Goal: Information Seeking & Learning: Learn about a topic

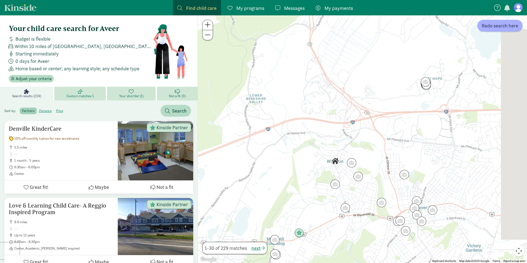
drag, startPoint x: 360, startPoint y: 224, endPoint x: 290, endPoint y: 147, distance: 103.6
click at [290, 147] on div at bounding box center [362, 139] width 329 height 248
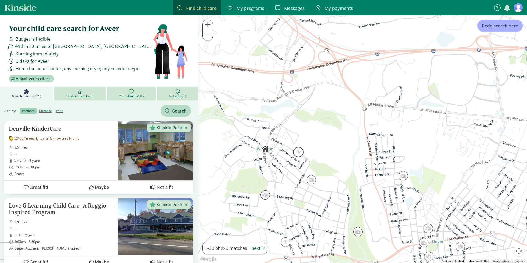
click at [296, 152] on img "Click to see details" at bounding box center [298, 152] width 10 height 10
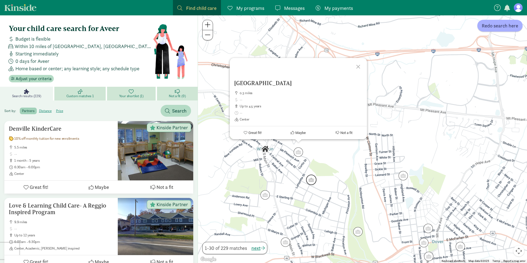
click at [312, 181] on img "Click to see details" at bounding box center [311, 180] width 10 height 10
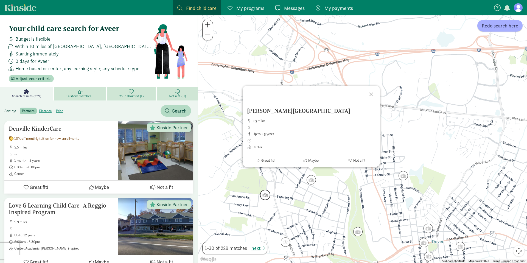
click at [268, 195] on img "Click to see details" at bounding box center [265, 195] width 10 height 10
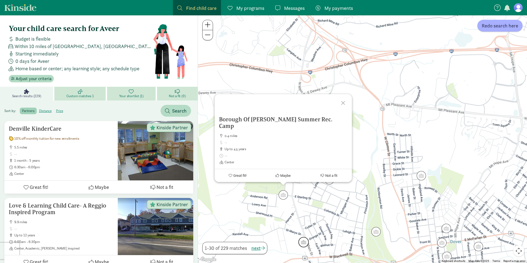
click at [304, 243] on img "Click to see details" at bounding box center [303, 242] width 10 height 10
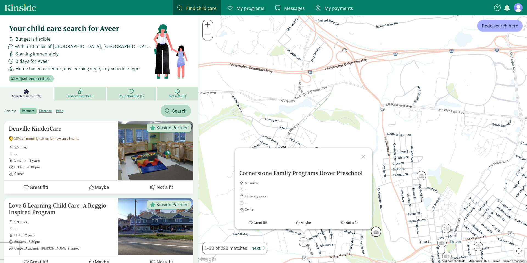
click at [377, 235] on img "Click to see details" at bounding box center [376, 231] width 10 height 10
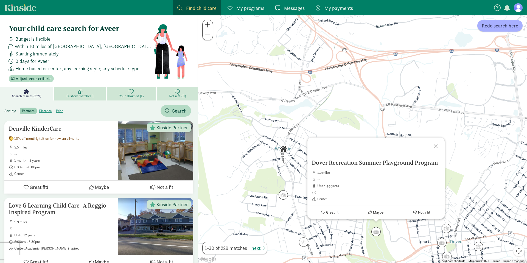
click at [279, 176] on div "To navigate, press the arrow keys. Dover Recreation Summer Playground Program 1…" at bounding box center [362, 139] width 329 height 248
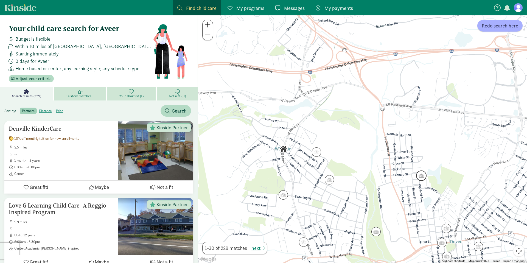
click at [423, 175] on img "Click to see details" at bounding box center [421, 175] width 10 height 10
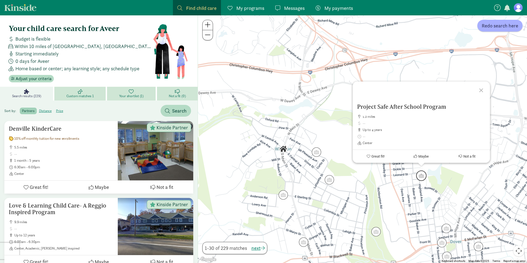
click at [423, 175] on img "Click to see details" at bounding box center [421, 175] width 10 height 10
click at [76, 92] on link "Custom matches 1" at bounding box center [80, 94] width 53 height 14
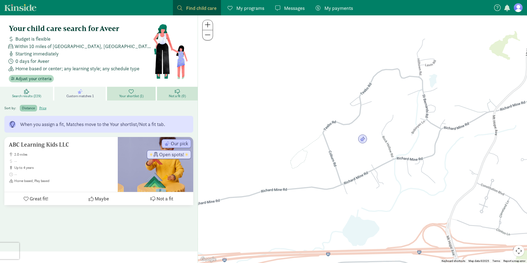
click at [16, 95] on span "Search results (229)" at bounding box center [26, 96] width 29 height 4
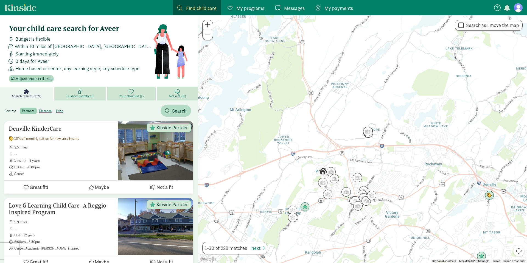
drag, startPoint x: 289, startPoint y: 174, endPoint x: 313, endPoint y: 170, distance: 24.8
click at [286, 172] on div at bounding box center [362, 139] width 329 height 248
click at [332, 171] on img "Click to see details" at bounding box center [330, 171] width 10 height 10
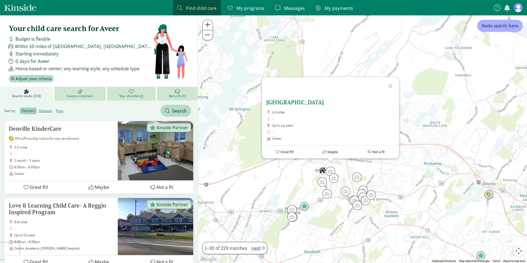
click at [294, 110] on span "0.3 miles" at bounding box center [333, 112] width 123 height 4
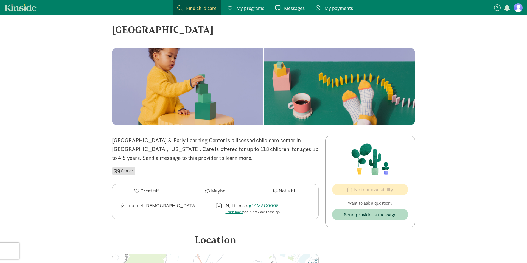
scroll to position [4, 0]
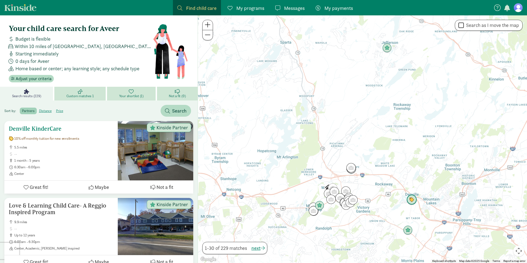
click at [43, 126] on h5 "Denville KinderCare" at bounding box center [61, 128] width 105 height 7
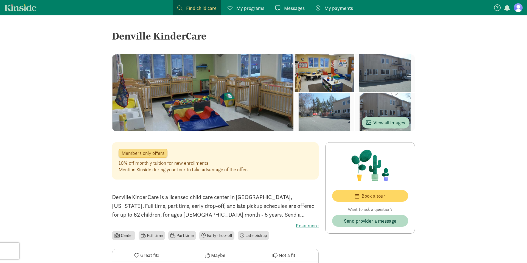
click at [295, 92] on div at bounding box center [325, 73] width 60 height 38
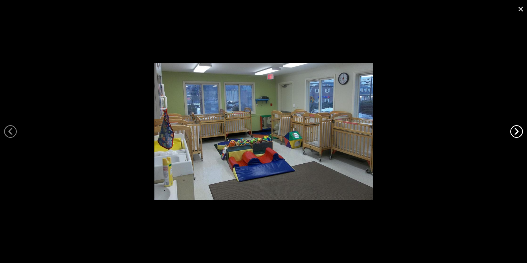
click at [516, 133] on link "›" at bounding box center [516, 131] width 13 height 13
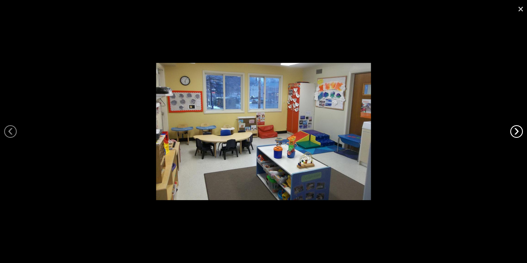
click at [516, 133] on link "›" at bounding box center [516, 131] width 13 height 13
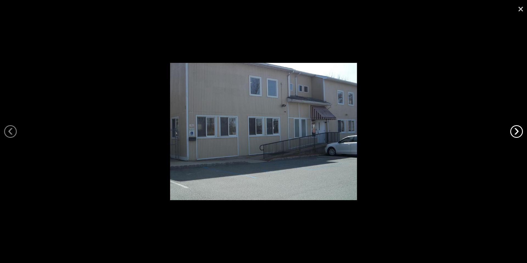
click at [516, 133] on link "›" at bounding box center [516, 131] width 13 height 13
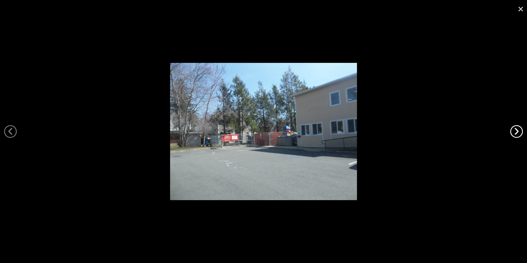
click at [516, 133] on link "›" at bounding box center [516, 131] width 13 height 13
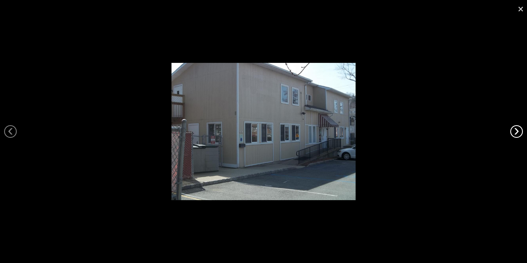
click at [516, 133] on link "›" at bounding box center [516, 131] width 13 height 13
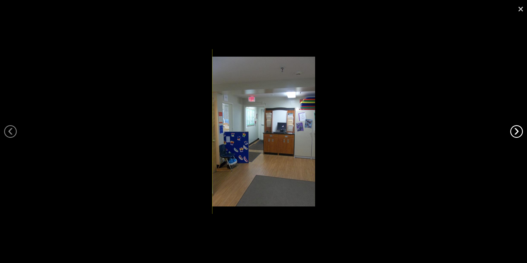
click at [516, 133] on link "›" at bounding box center [516, 131] width 13 height 13
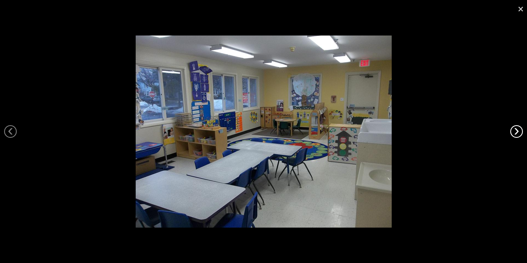
click at [516, 133] on link "›" at bounding box center [516, 131] width 13 height 13
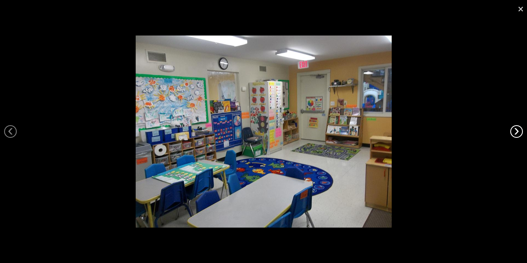
click at [516, 133] on link "›" at bounding box center [516, 131] width 13 height 13
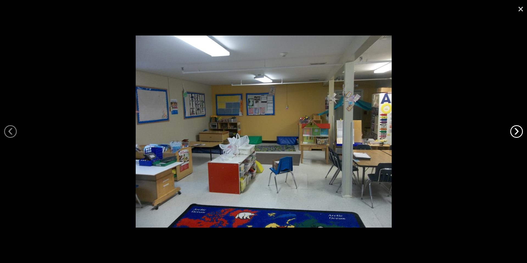
click at [516, 133] on link "›" at bounding box center [516, 131] width 13 height 13
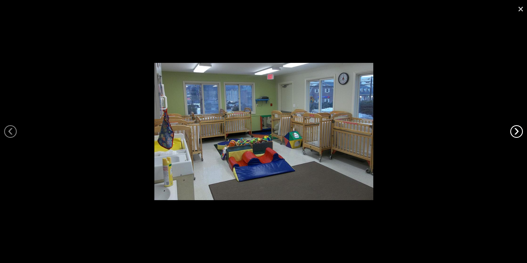
click at [516, 133] on link "›" at bounding box center [516, 131] width 13 height 13
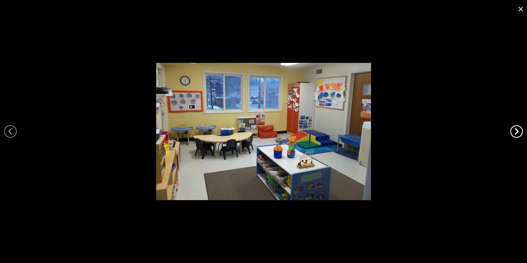
click at [516, 133] on link "›" at bounding box center [516, 131] width 13 height 13
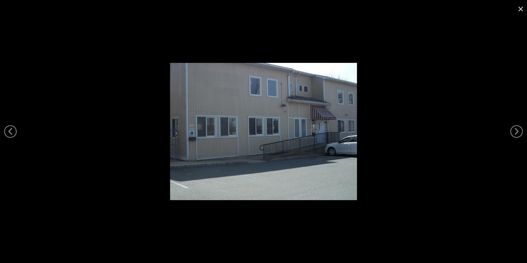
click at [521, 9] on link "×" at bounding box center [520, 8] width 13 height 16
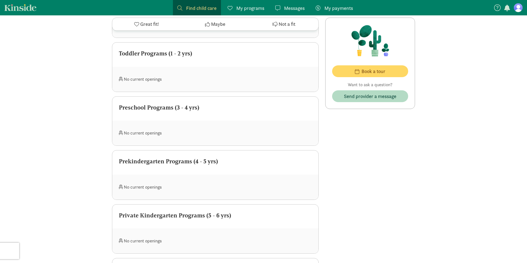
scroll to position [392, 0]
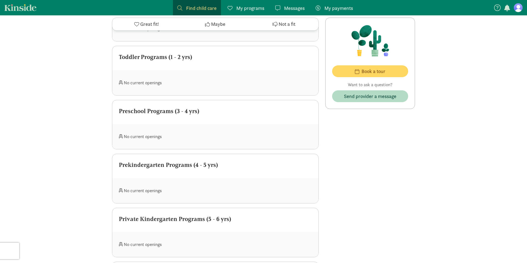
click at [187, 55] on div "Toddler Programs (1 - 2 yrs)" at bounding box center [215, 57] width 193 height 9
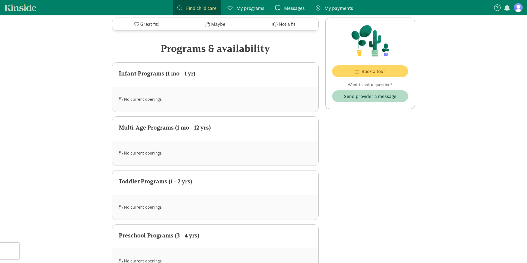
scroll to position [0, 0]
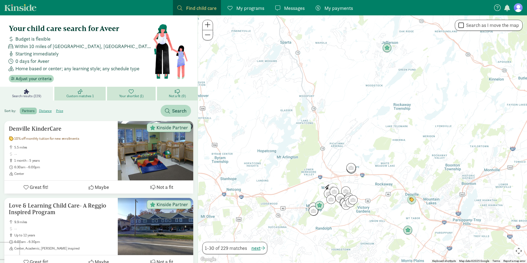
click at [206, 8] on span "Find child care" at bounding box center [201, 7] width 30 height 7
click at [177, 114] on span "Search" at bounding box center [179, 110] width 15 height 7
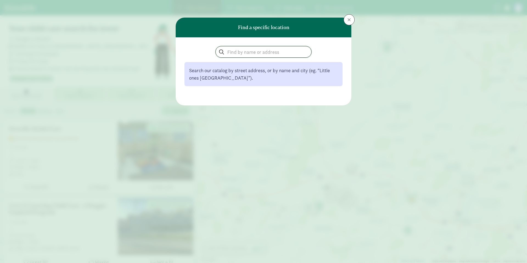
click at [254, 52] on input "search" at bounding box center [264, 51] width 96 height 11
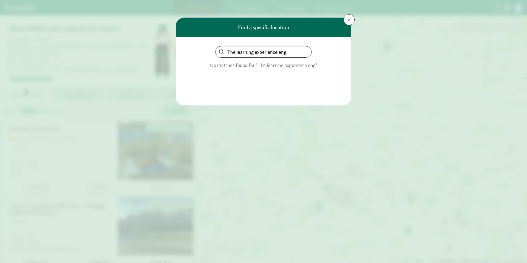
type input "The learning experience eng"
drag, startPoint x: 341, startPoint y: 22, endPoint x: 346, endPoint y: 21, distance: 4.5
click at [344, 21] on header "Find a specific location" at bounding box center [264, 28] width 176 height 20
click at [347, 20] on button at bounding box center [349, 19] width 11 height 11
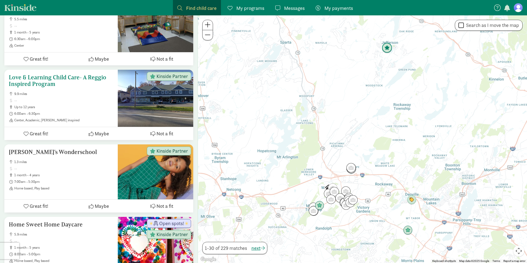
scroll to position [129, 0]
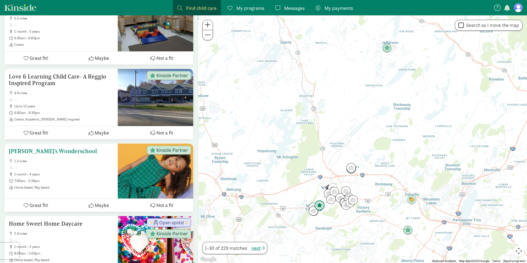
click at [52, 152] on h5 "[PERSON_NAME]'s Wonderschool" at bounding box center [61, 151] width 105 height 7
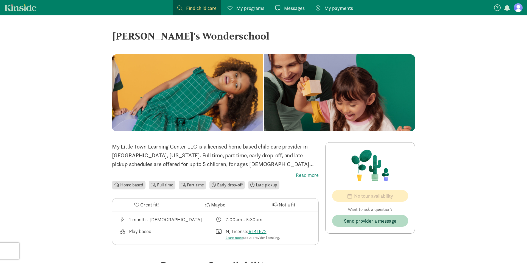
drag, startPoint x: 149, startPoint y: 36, endPoint x: 238, endPoint y: 35, distance: 88.7
click at [238, 35] on div "[PERSON_NAME]'s Wonderschool" at bounding box center [263, 36] width 303 height 15
copy div "[PERSON_NAME]'s Wonderschool"
